Goal: Transaction & Acquisition: Subscribe to service/newsletter

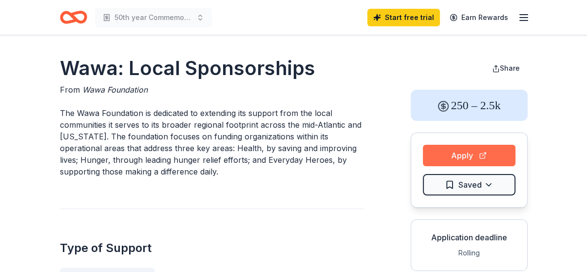
click at [467, 154] on button "Apply" at bounding box center [469, 155] width 93 height 21
click at [465, 150] on button "Apply" at bounding box center [469, 155] width 93 height 21
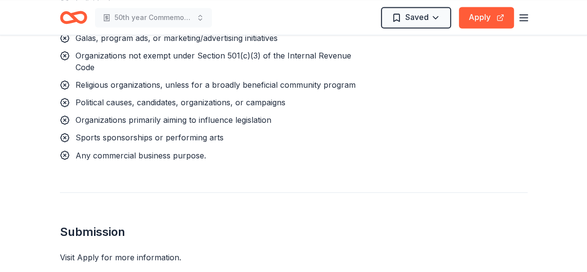
scroll to position [1149, 0]
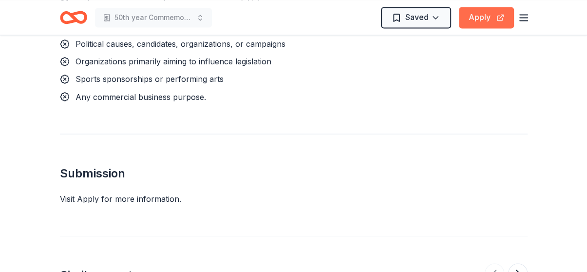
click at [483, 19] on button "Apply" at bounding box center [486, 17] width 55 height 21
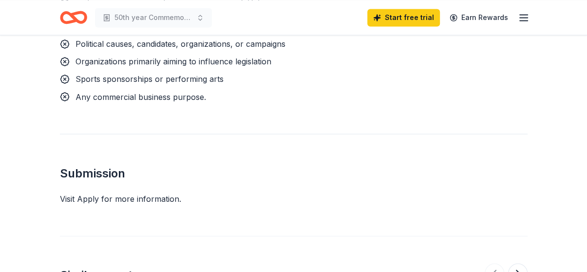
scroll to position [48, 0]
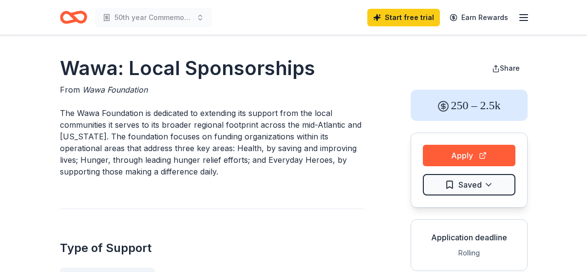
scroll to position [48, 0]
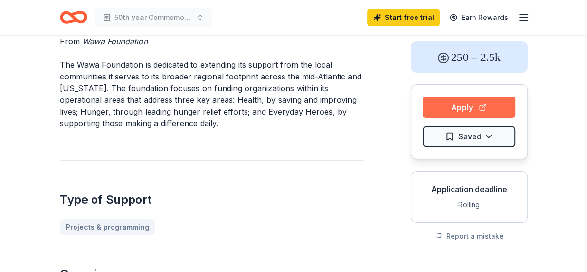
click at [468, 112] on button "Apply" at bounding box center [469, 107] width 93 height 21
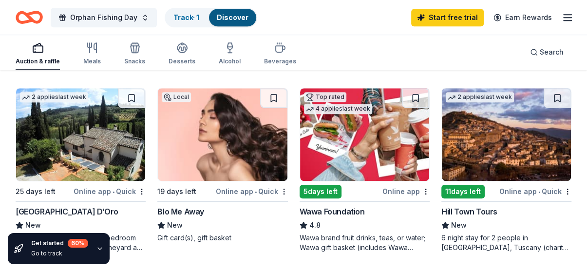
scroll to position [474, 0]
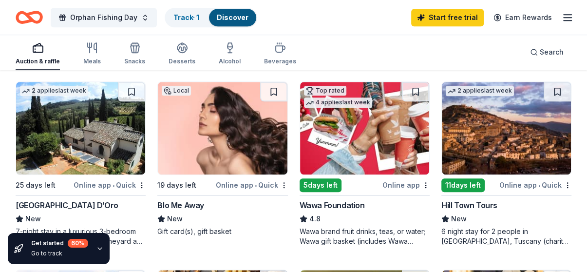
click at [349, 205] on div "Wawa Foundation" at bounding box center [332, 205] width 65 height 12
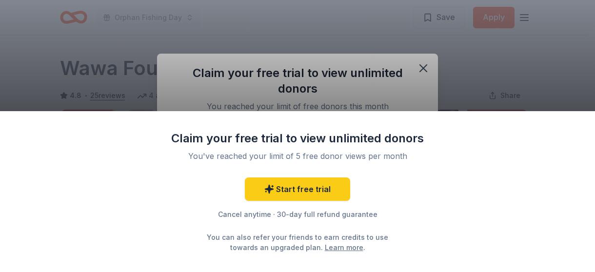
click at [425, 68] on div "Claim your free trial to view unlimited donors You've reached your limit of 5 f…" at bounding box center [297, 136] width 595 height 272
drag, startPoint x: 557, startPoint y: 136, endPoint x: 559, endPoint y: 152, distance: 16.2
click at [558, 150] on div "Claim your free trial to view unlimited donors You've reached your limit of 5 f…" at bounding box center [297, 191] width 595 height 161
click at [590, 263] on div "Claim your free trial to view unlimited donors You've reached your limit of 5 f…" at bounding box center [297, 191] width 595 height 161
click at [422, 66] on div "Claim your free trial to view unlimited donors You've reached your limit of 5 f…" at bounding box center [297, 136] width 595 height 272
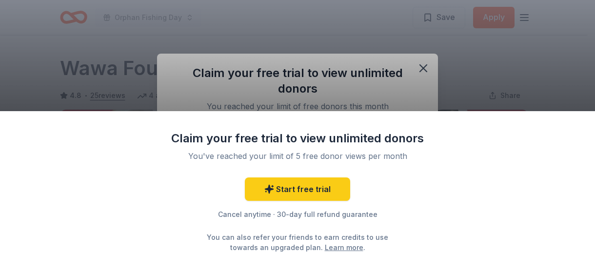
click at [594, 116] on div "Claim your free trial to view unlimited donors You've reached your limit of 5 f…" at bounding box center [297, 191] width 595 height 161
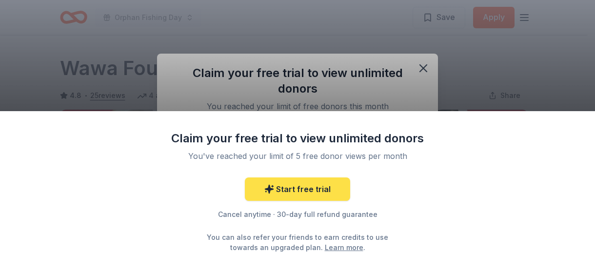
click at [302, 189] on link "Start free trial" at bounding box center [297, 188] width 105 height 23
click at [314, 192] on link "Start free trial" at bounding box center [297, 188] width 105 height 23
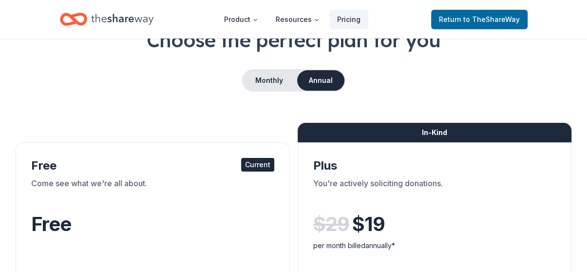
scroll to position [28, 0]
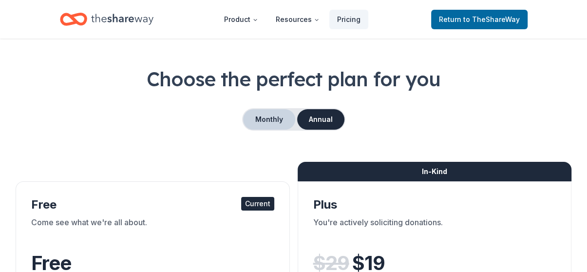
click at [261, 122] on button "Monthly" at bounding box center [269, 119] width 52 height 20
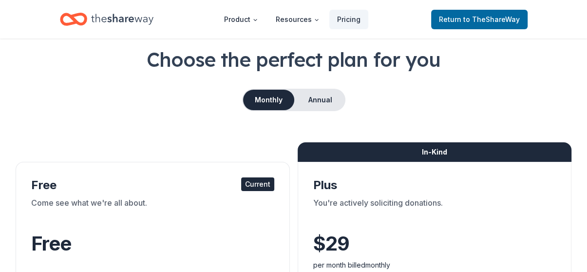
scroll to position [87, 0]
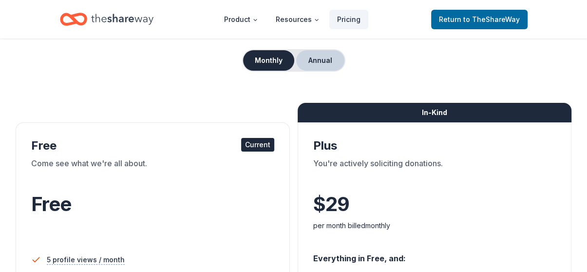
click at [317, 61] on button "Annual" at bounding box center [320, 60] width 48 height 20
